Goal: Task Accomplishment & Management: Use online tool/utility

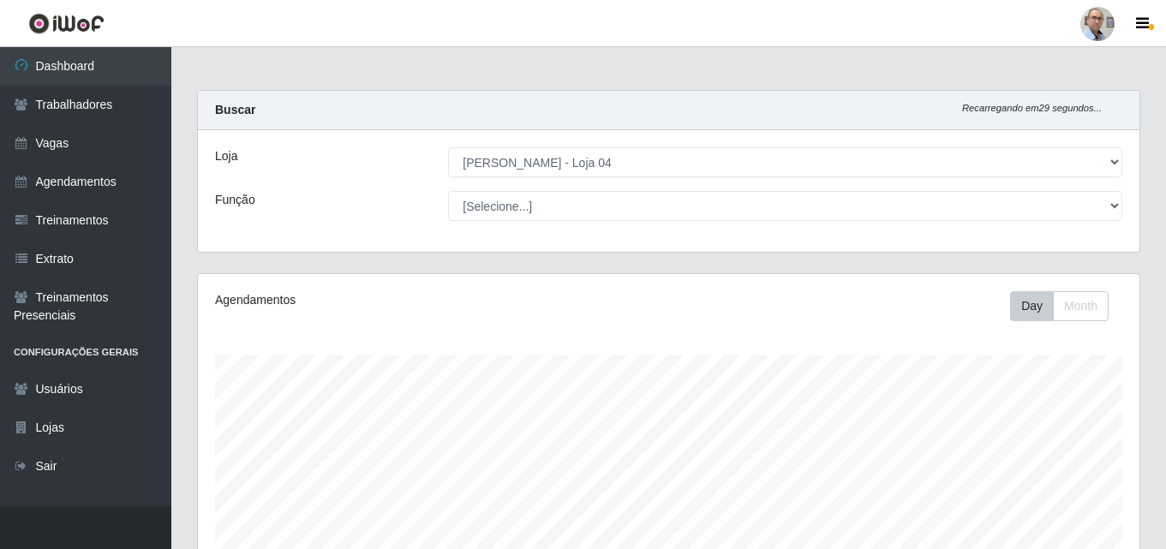
select select "251"
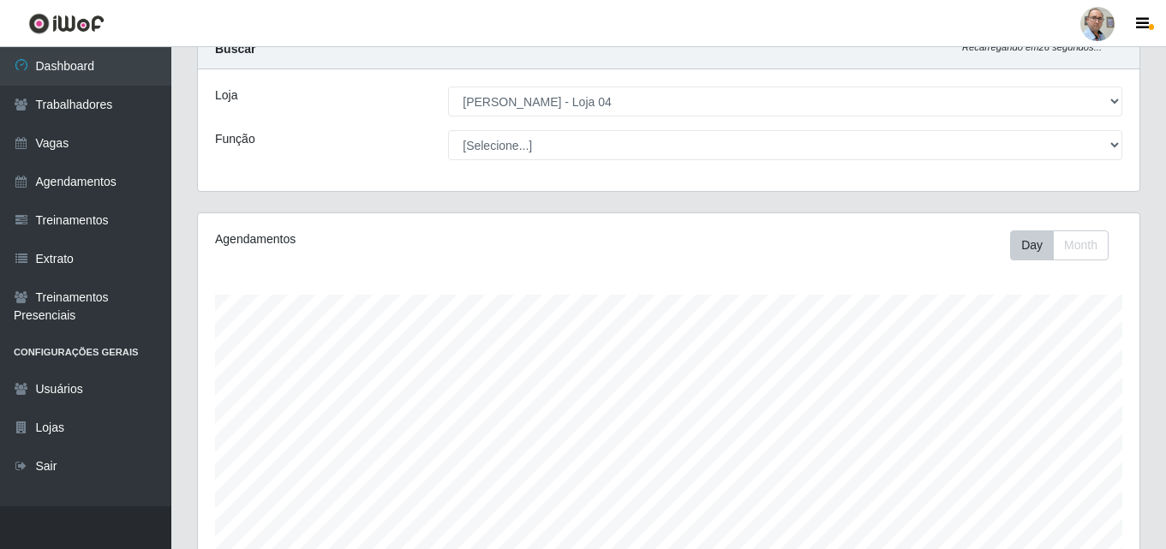
scroll to position [44, 0]
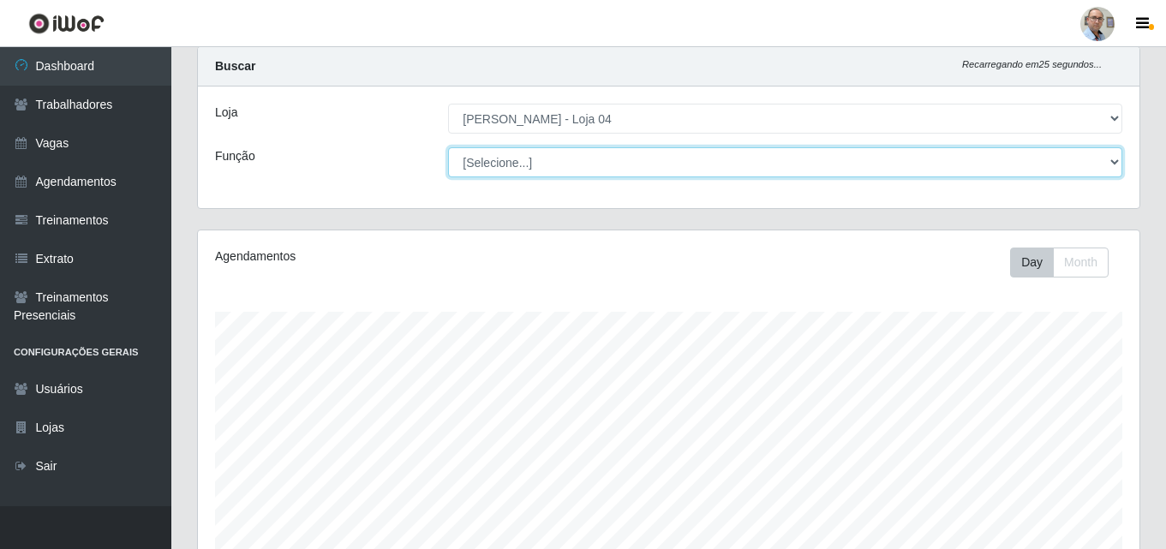
click at [657, 163] on select "[Selecione...] ASG ASG + ASG ++ Auxiliar de Depósito Auxiliar de Depósito + Aux…" at bounding box center [785, 162] width 674 height 30
select select "107"
click at [448, 147] on select "[Selecione...] ASG ASG + ASG ++ Auxiliar de Depósito Auxiliar de Depósito + Aux…" at bounding box center [785, 162] width 674 height 30
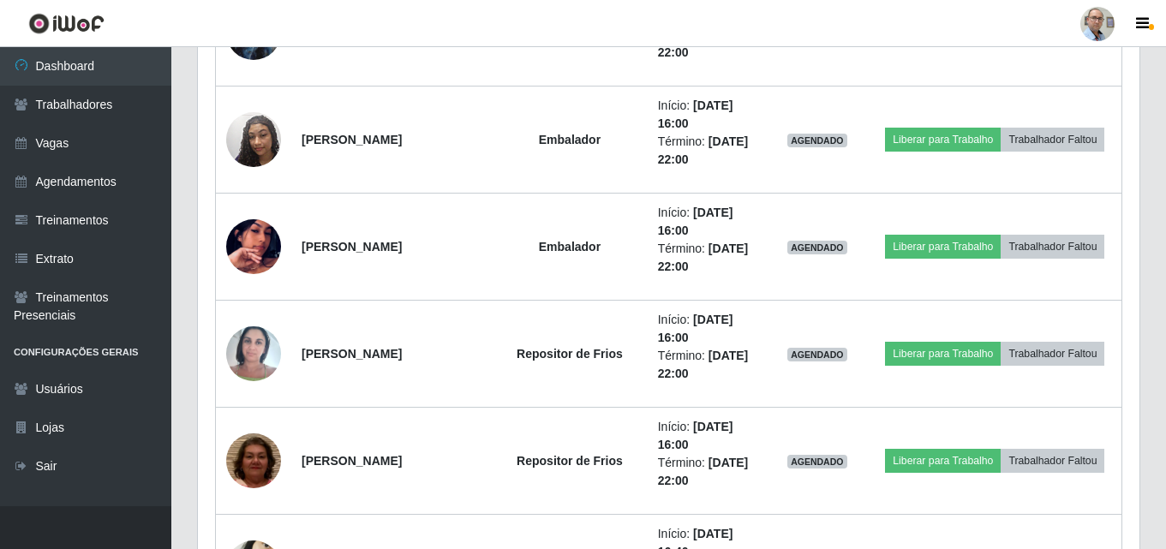
scroll to position [712, 0]
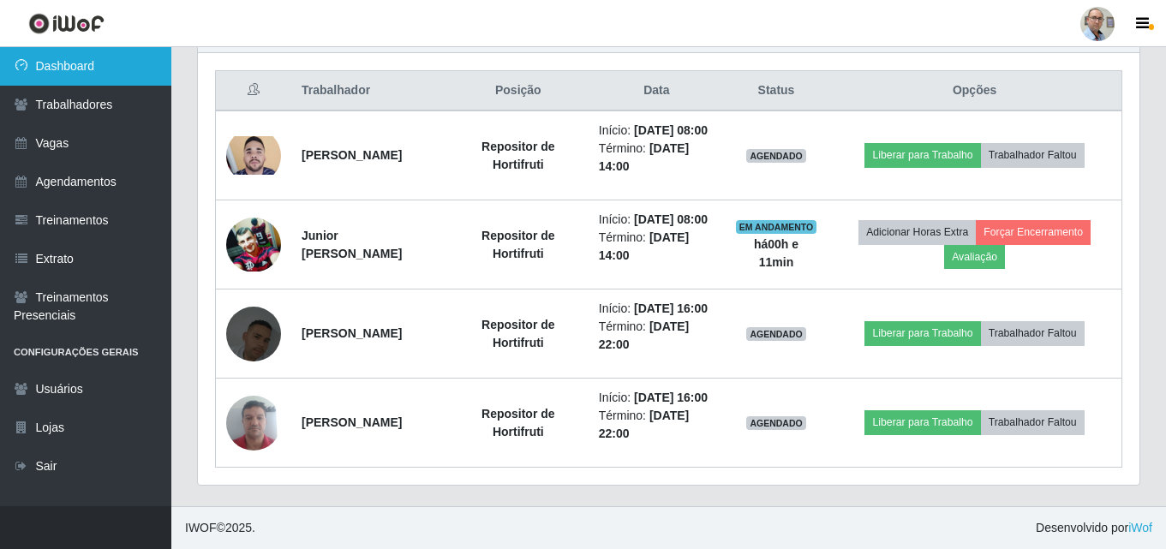
click at [91, 71] on link "Dashboard" at bounding box center [85, 66] width 171 height 39
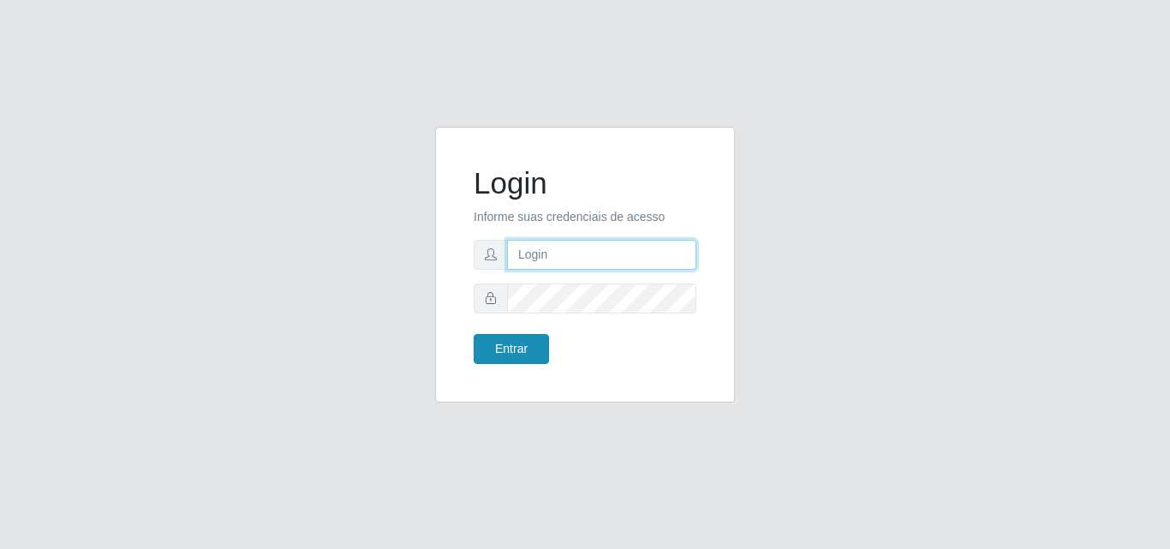
type input "[EMAIL_ADDRESS][DOMAIN_NAME]"
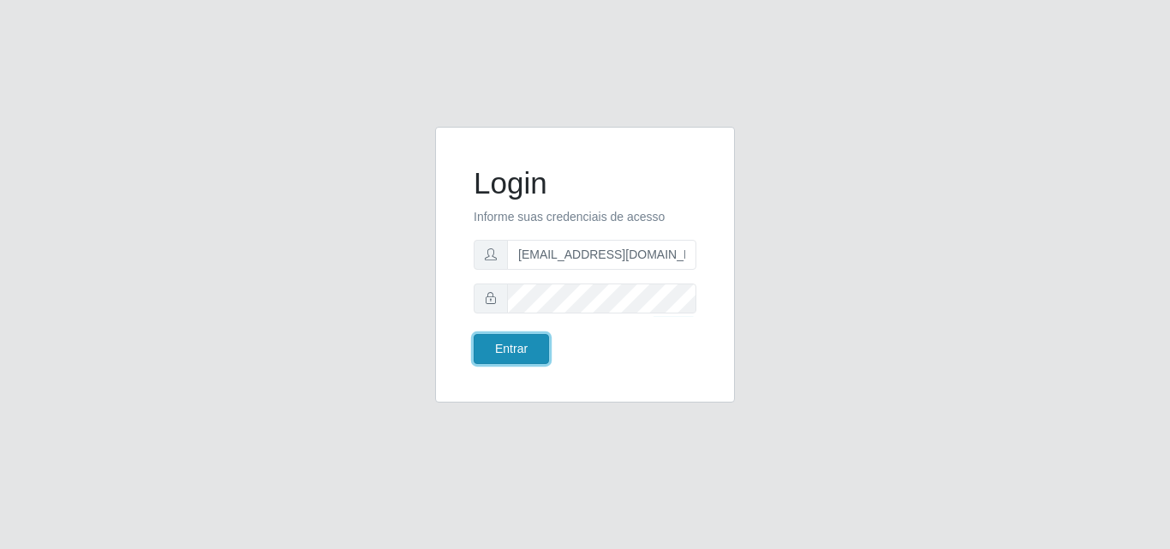
click at [499, 354] on button "Entrar" at bounding box center [511, 349] width 75 height 30
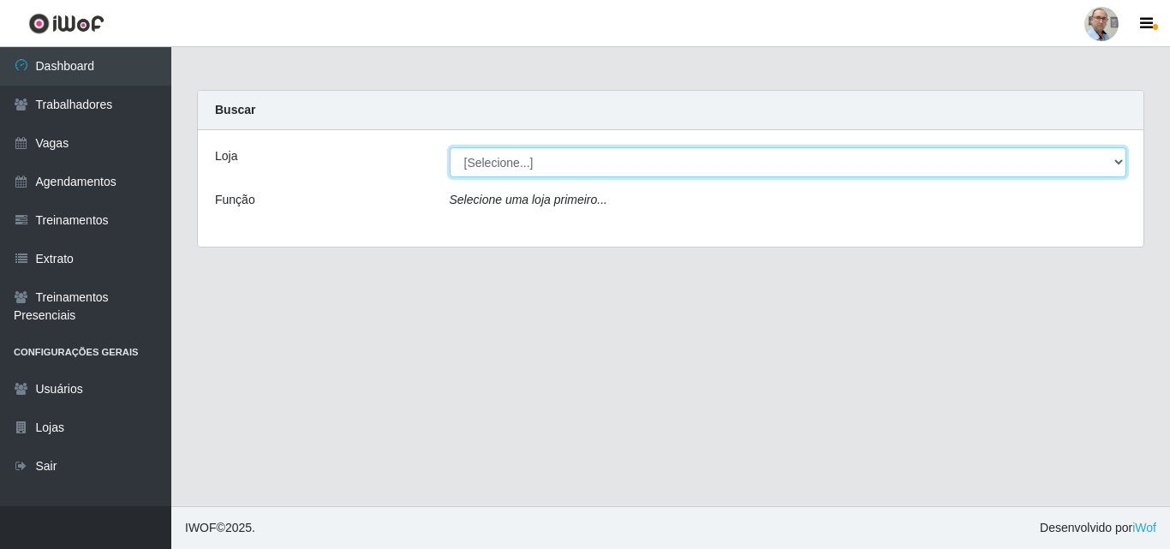
click at [523, 163] on select "[Selecione...] Mar Vermelho - Loja 04" at bounding box center [789, 162] width 678 height 30
select select "251"
click at [450, 147] on select "[Selecione...] Mar Vermelho - Loja 04" at bounding box center [789, 162] width 678 height 30
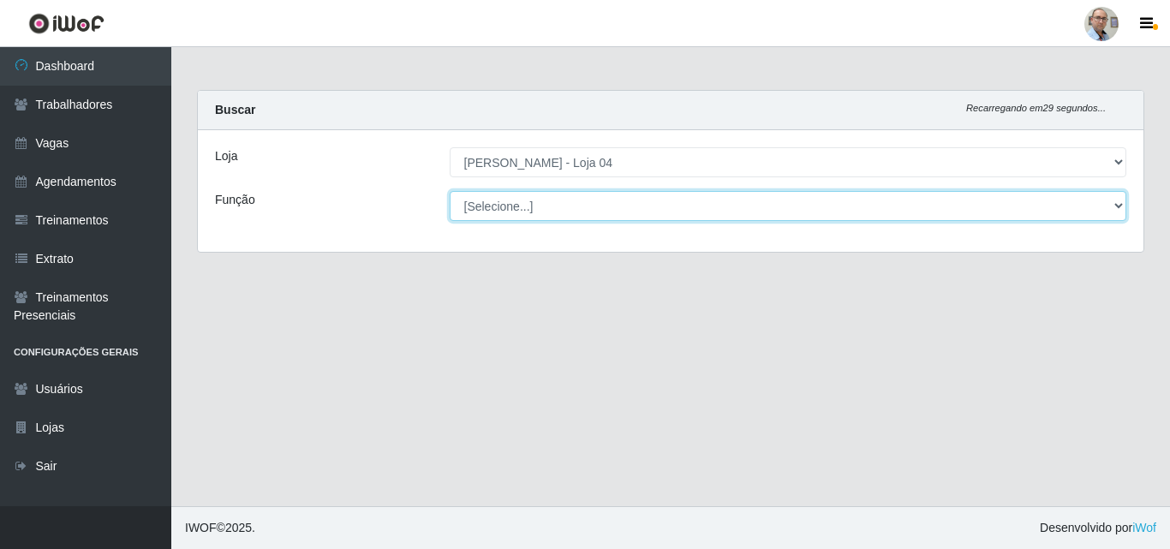
click at [520, 203] on select "[Selecione...] ASG ASG + ASG ++ Auxiliar de Depósito Auxiliar de Depósito + Aux…" at bounding box center [789, 206] width 678 height 30
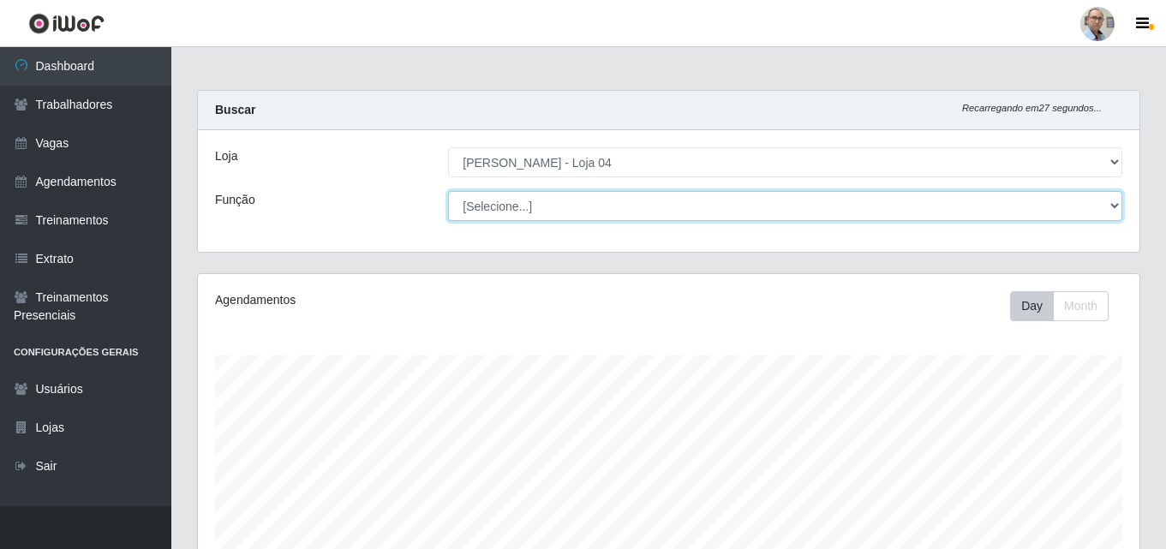
scroll to position [355, 941]
select select "107"
click at [448, 191] on select "[Selecione...] ASG ASG + ASG ++ Auxiliar de Depósito Auxiliar de Depósito + Aux…" at bounding box center [785, 206] width 674 height 30
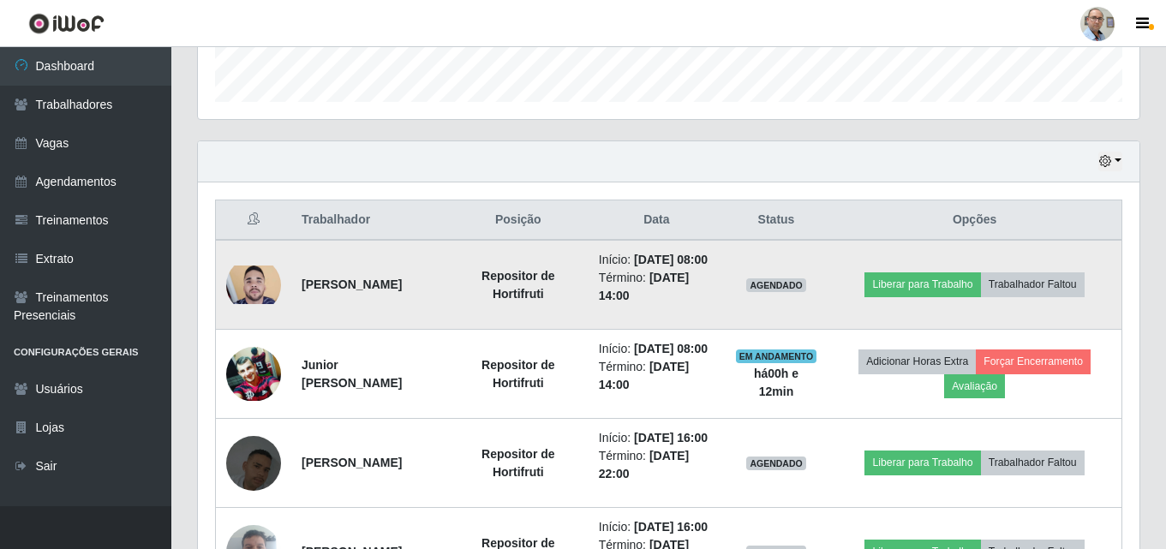
scroll to position [514, 0]
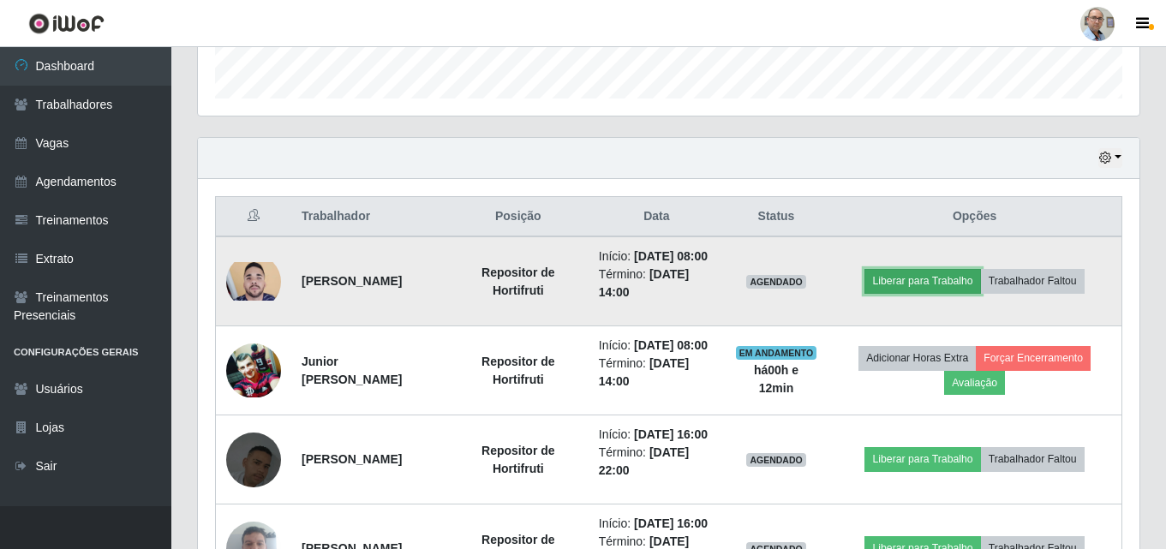
click at [926, 289] on button "Liberar para Trabalho" at bounding box center [922, 281] width 116 height 24
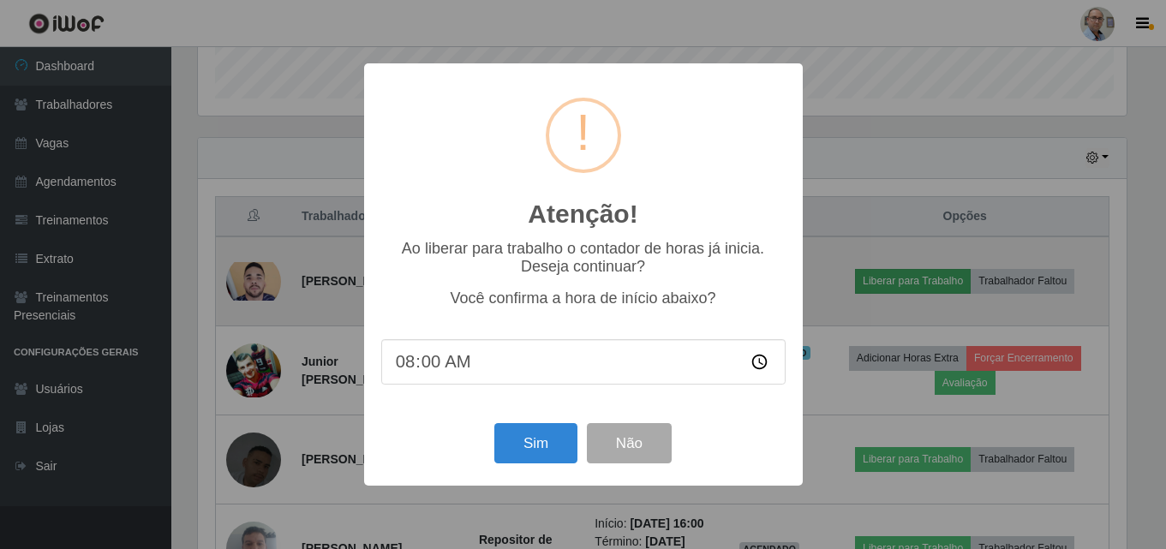
scroll to position [355, 933]
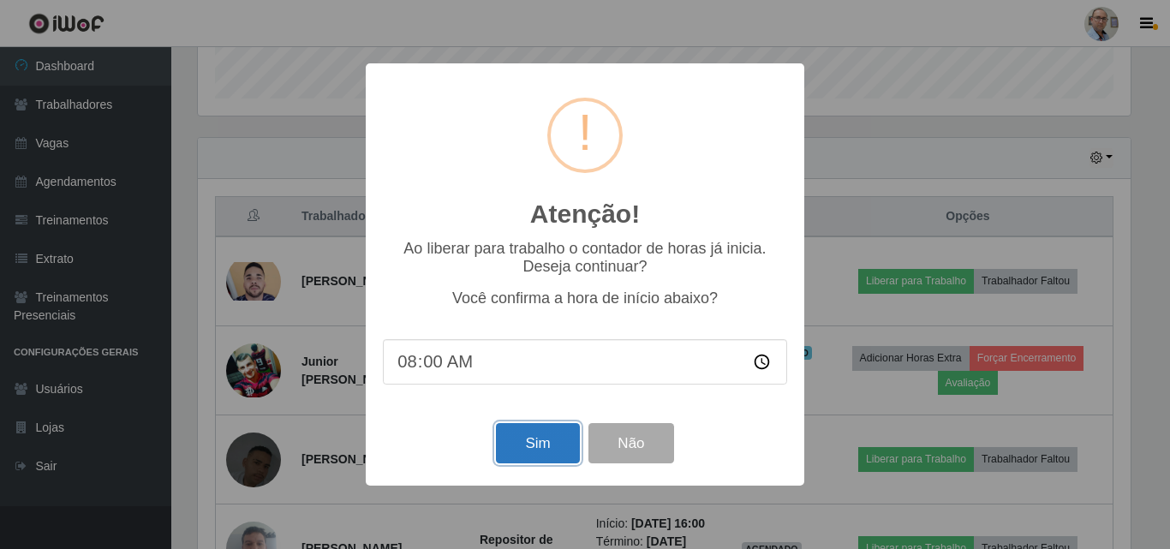
click at [541, 451] on button "Sim" at bounding box center [537, 443] width 83 height 40
